Goal: Task Accomplishment & Management: Complete application form

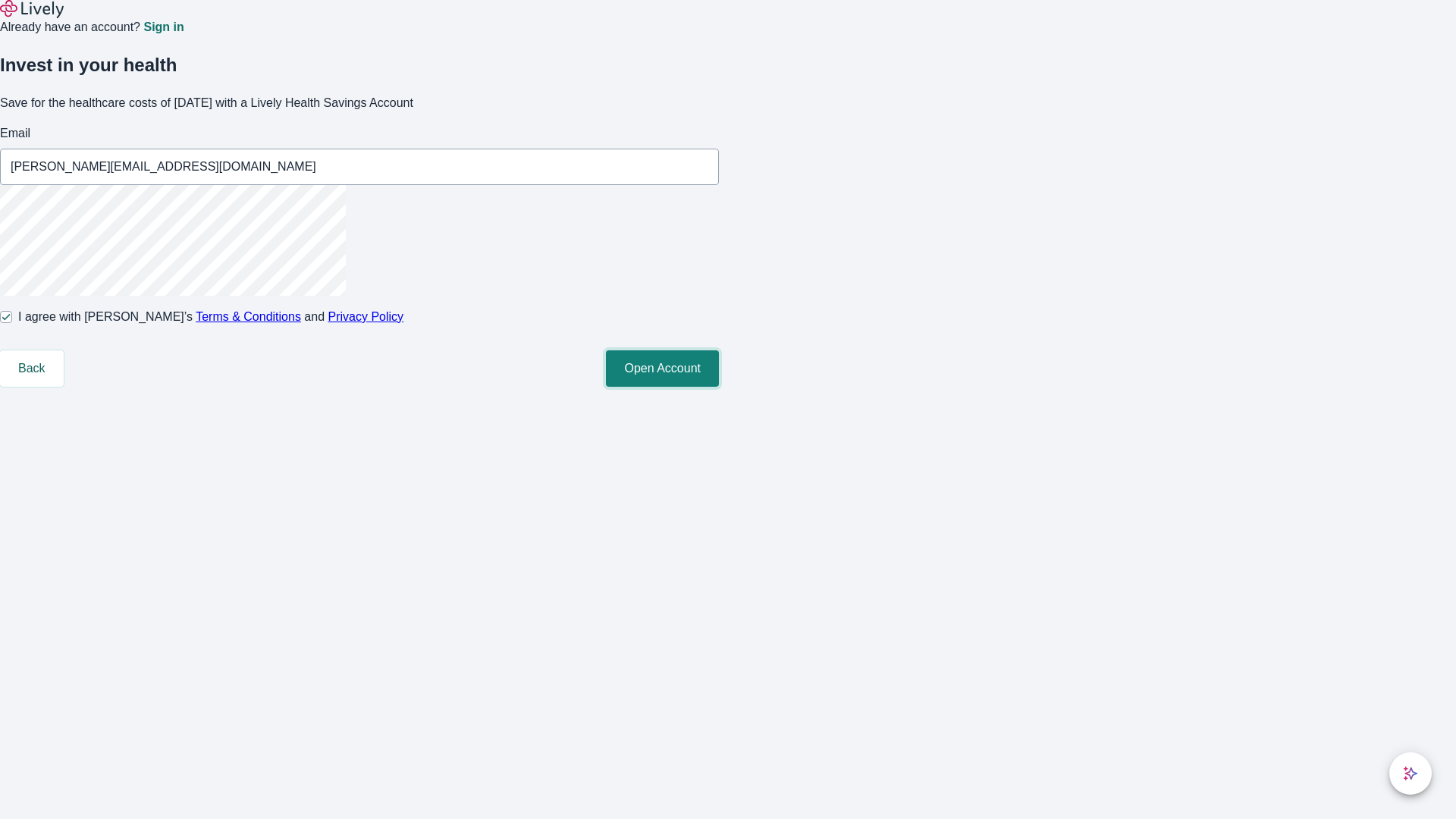
click at [719, 387] on button "Open Account" at bounding box center [662, 368] width 113 height 37
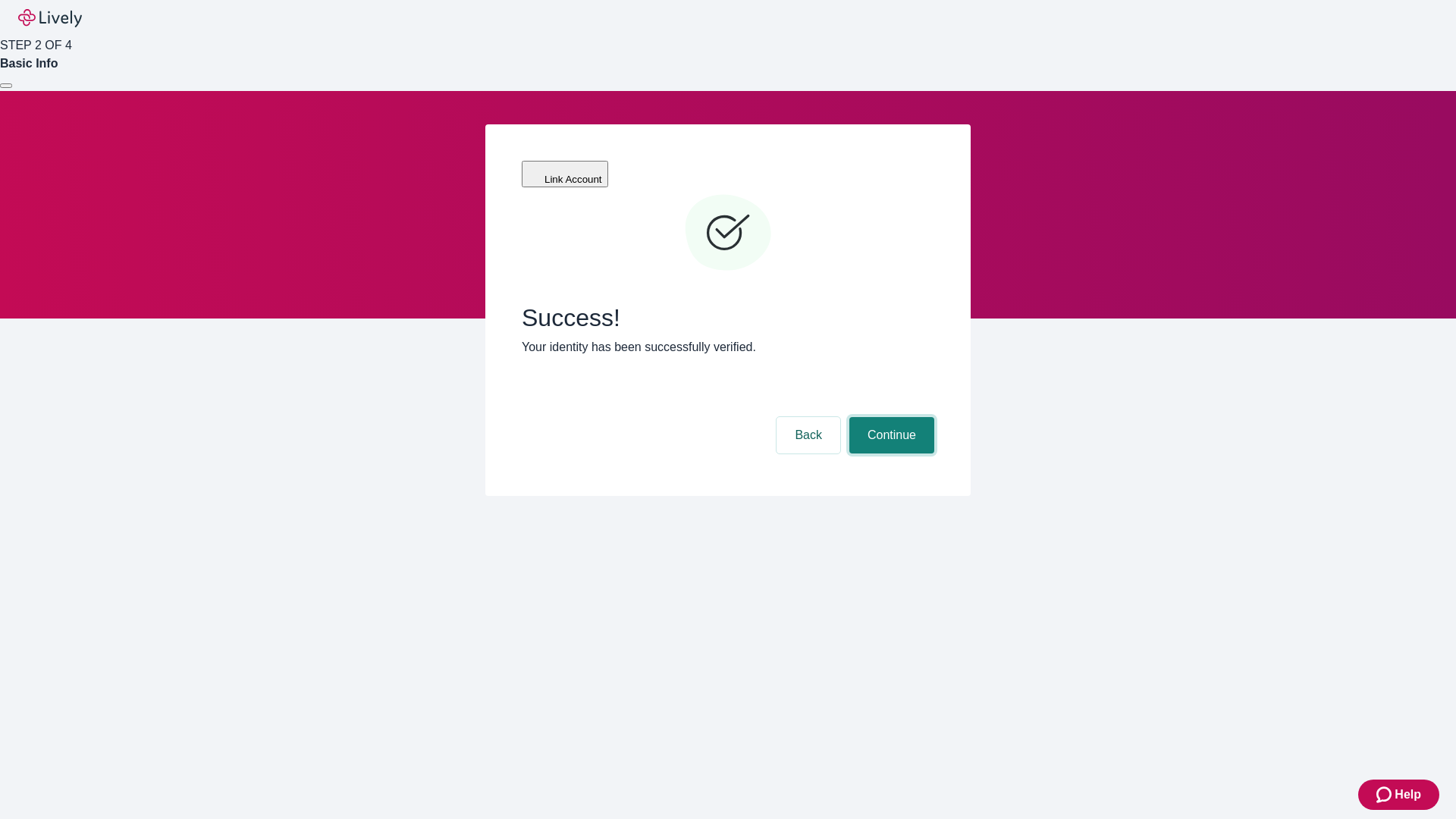
click at [890, 417] on button "Continue" at bounding box center [892, 435] width 85 height 37
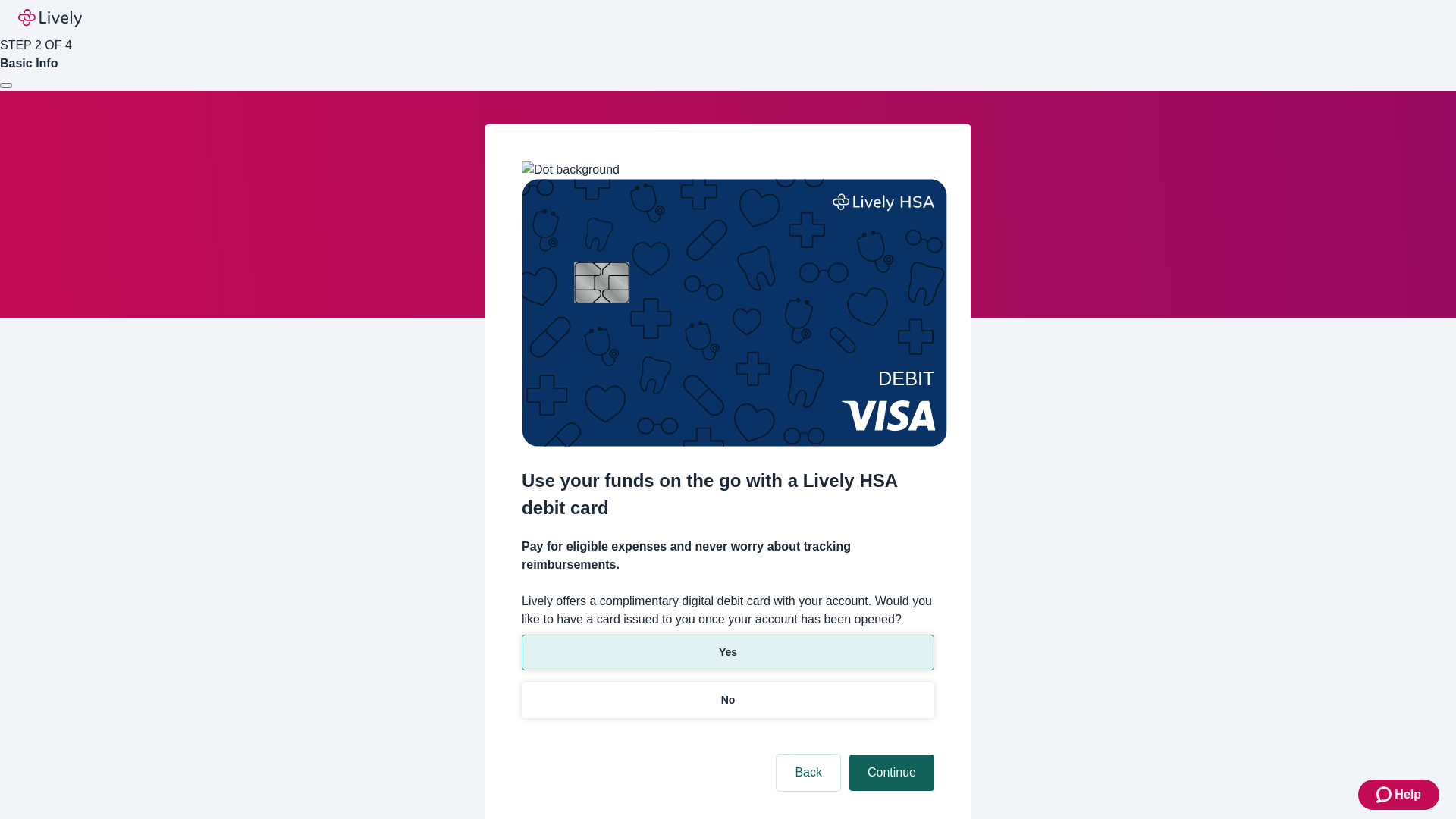
click at [727, 645] on p "Yes" at bounding box center [727, 652] width 18 height 16
click at [890, 755] on button "Continue" at bounding box center [892, 773] width 85 height 37
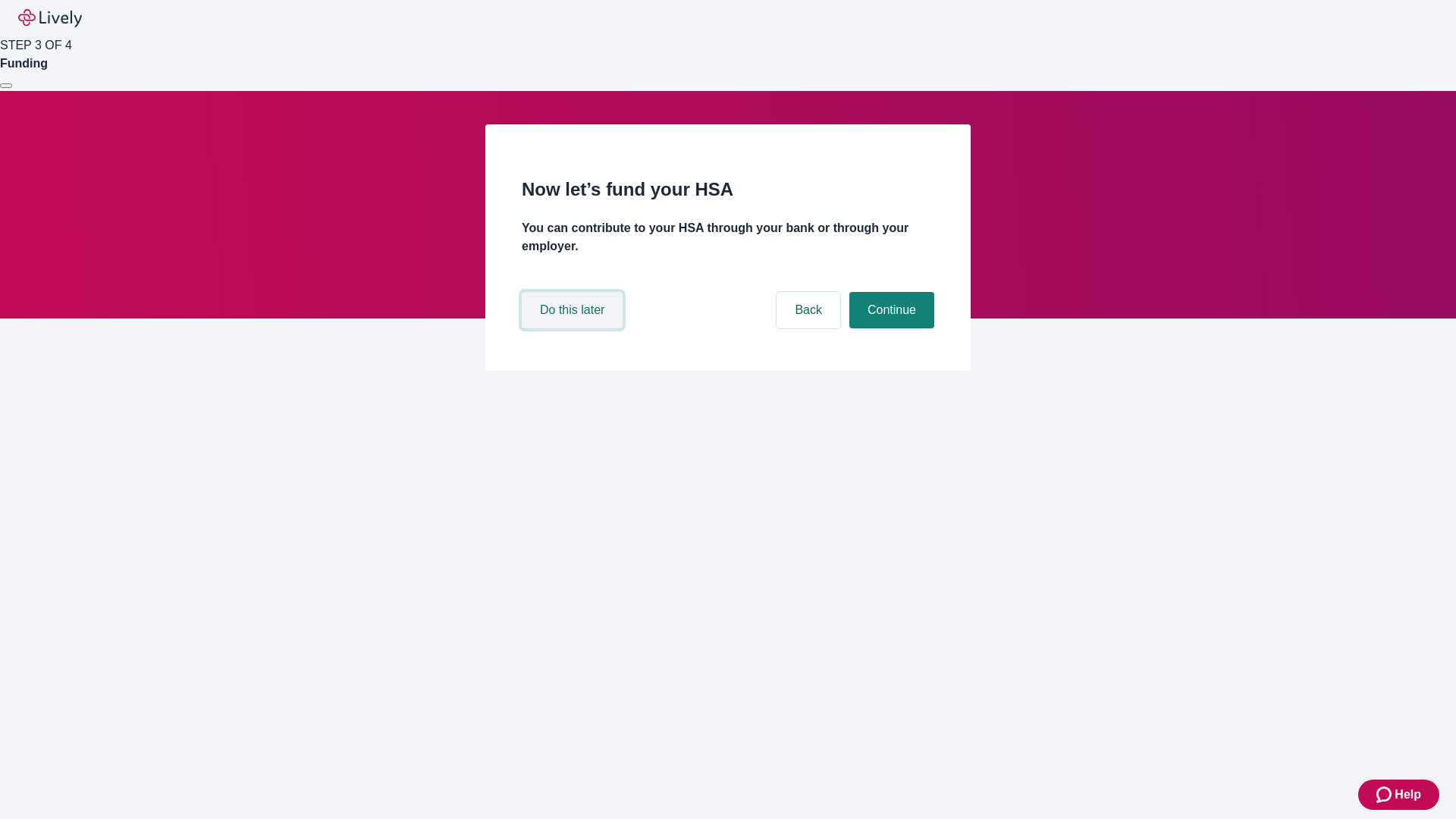
click at [575, 329] on button "Do this later" at bounding box center [573, 310] width 101 height 37
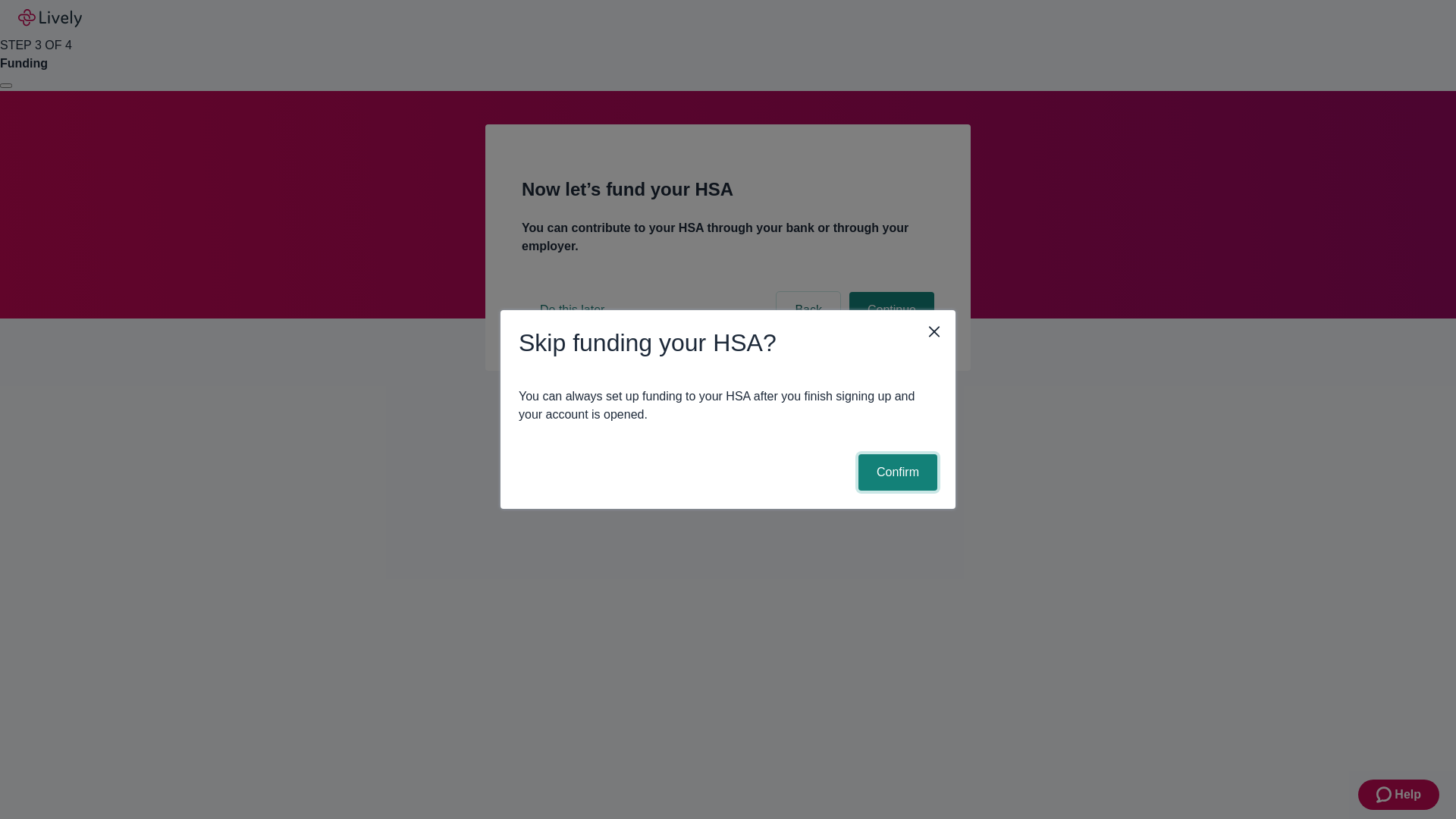
click at [895, 473] on button "Confirm" at bounding box center [898, 473] width 79 height 37
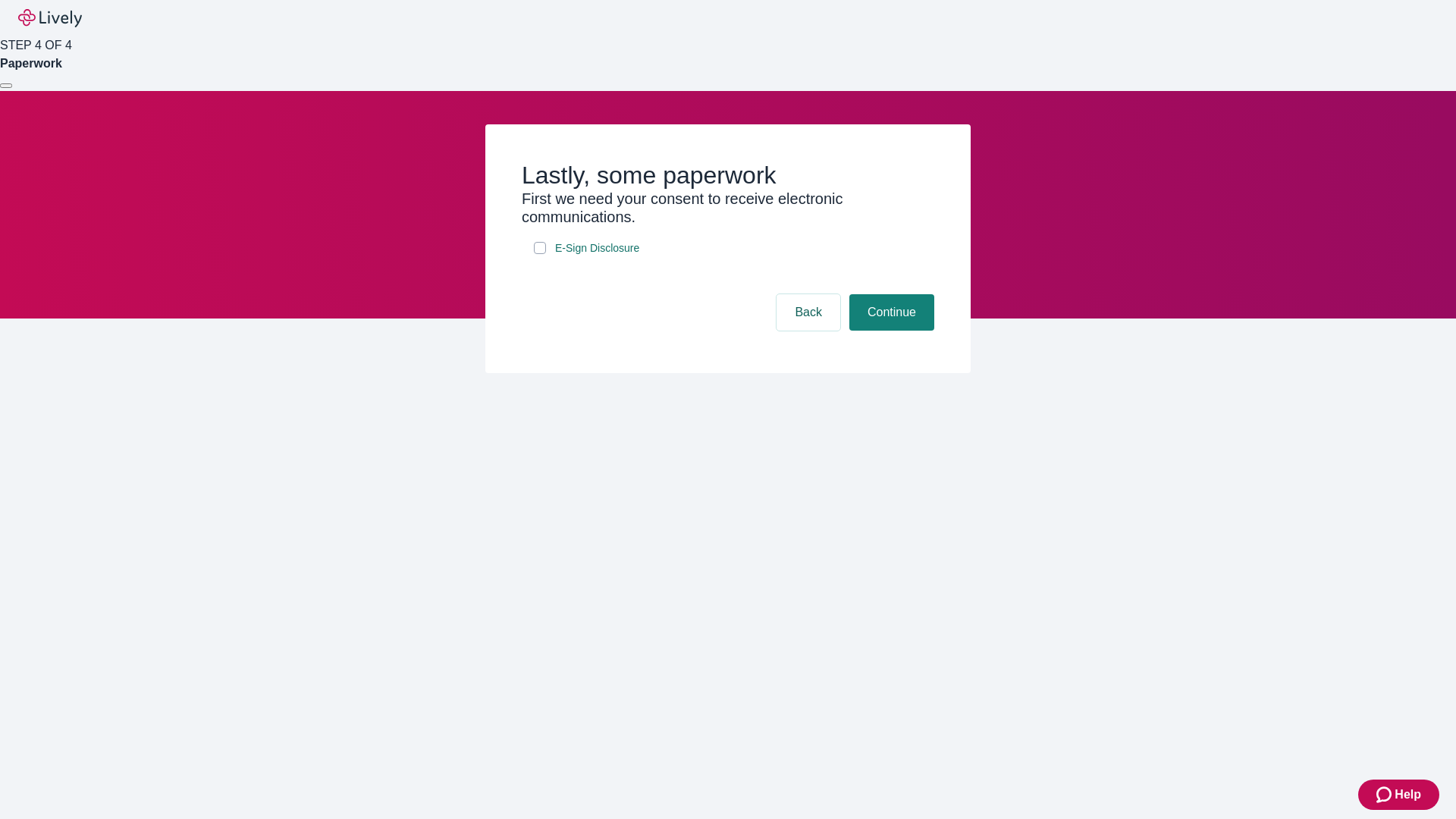
click at [540, 255] on input "E-Sign Disclosure" at bounding box center [540, 248] width 12 height 12
checkbox input "true"
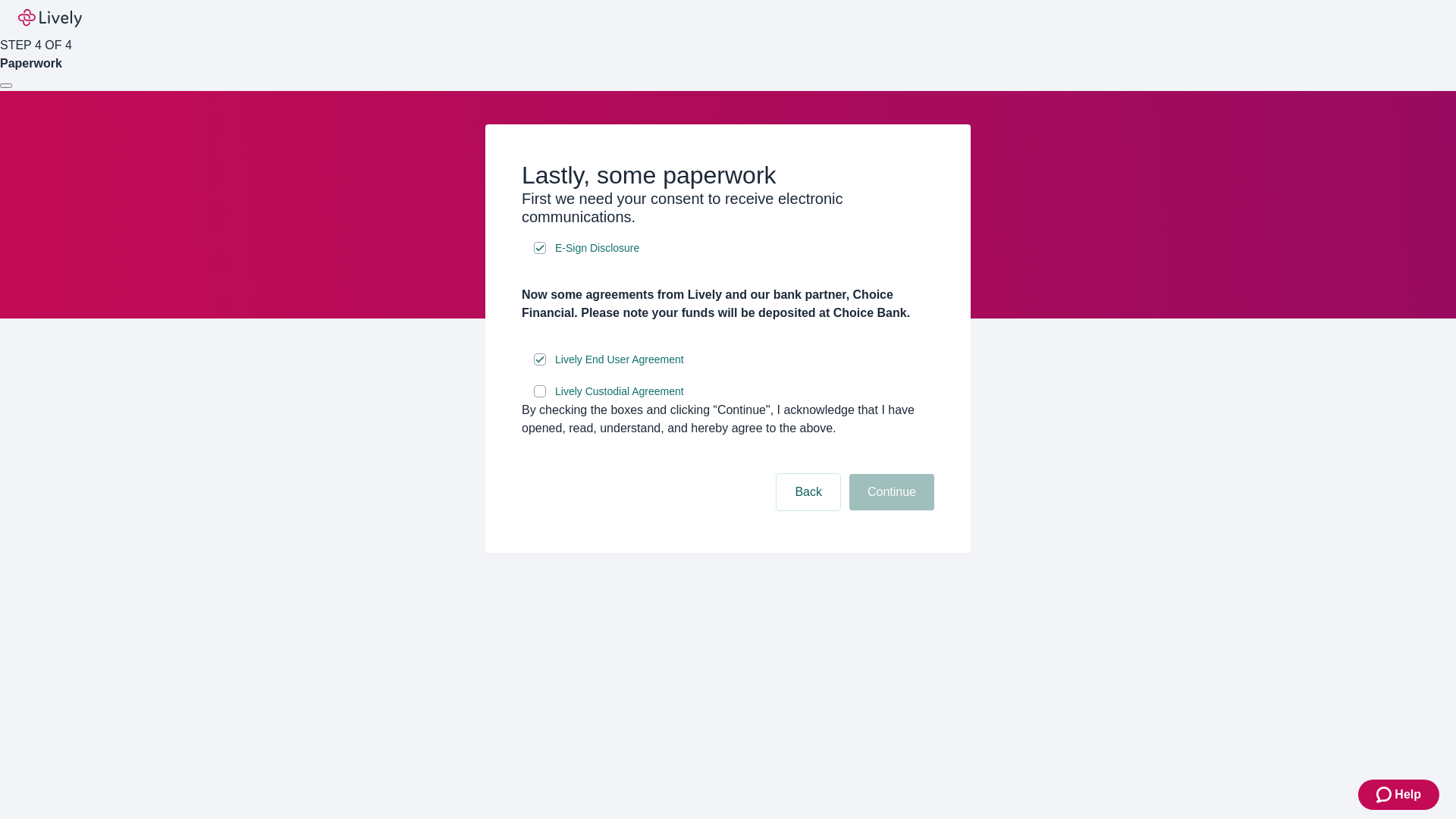
click at [540, 398] on input "Lively Custodial Agreement" at bounding box center [540, 391] width 12 height 12
checkbox input "true"
click at [890, 511] on button "Continue" at bounding box center [892, 492] width 85 height 37
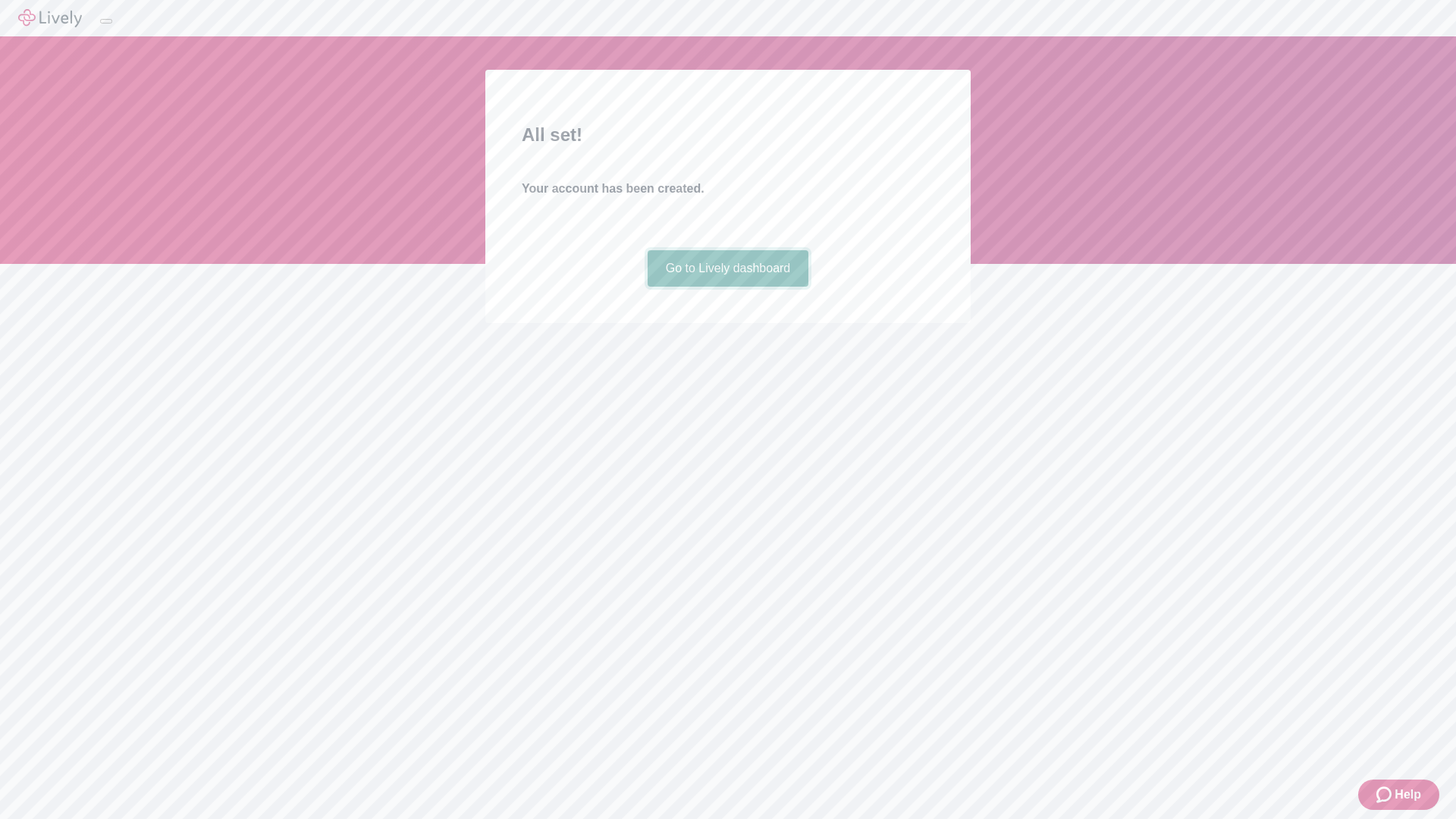
click at [727, 286] on link "Go to Lively dashboard" at bounding box center [728, 268] width 162 height 37
